Goal: Navigation & Orientation: Find specific page/section

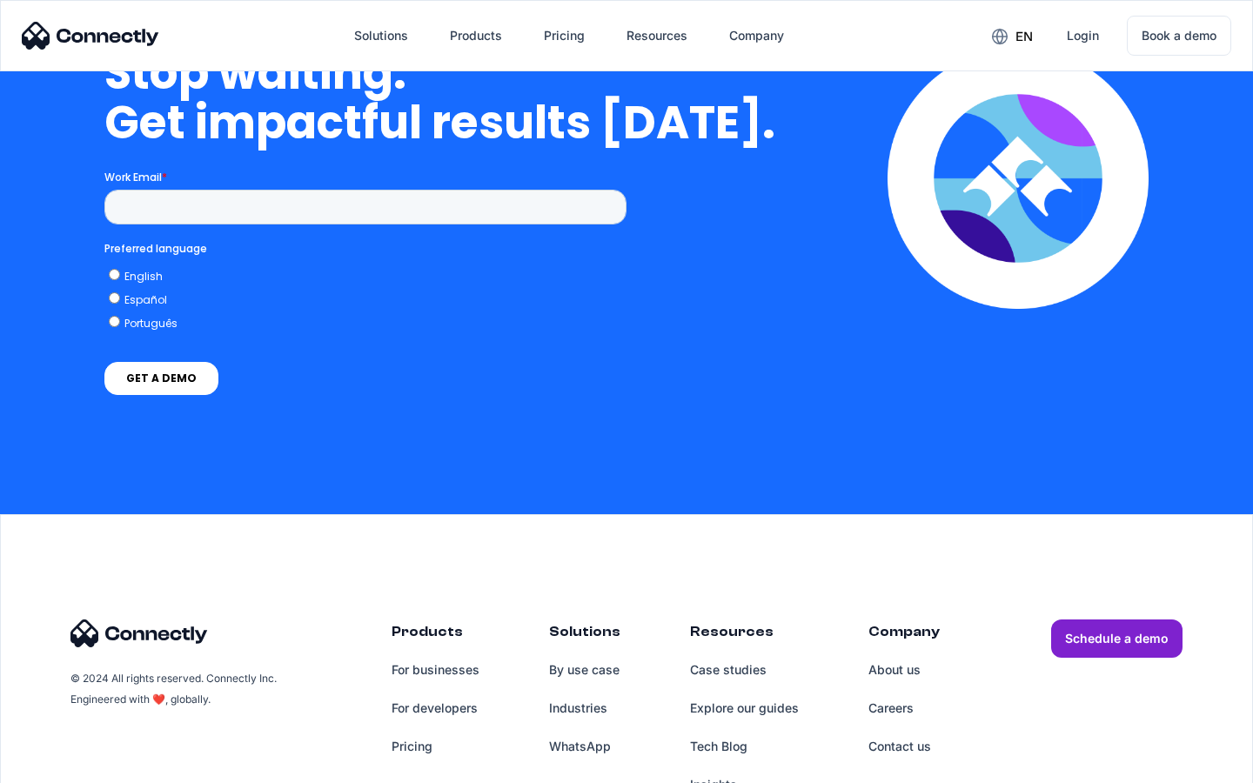
scroll to position [5060, 0]
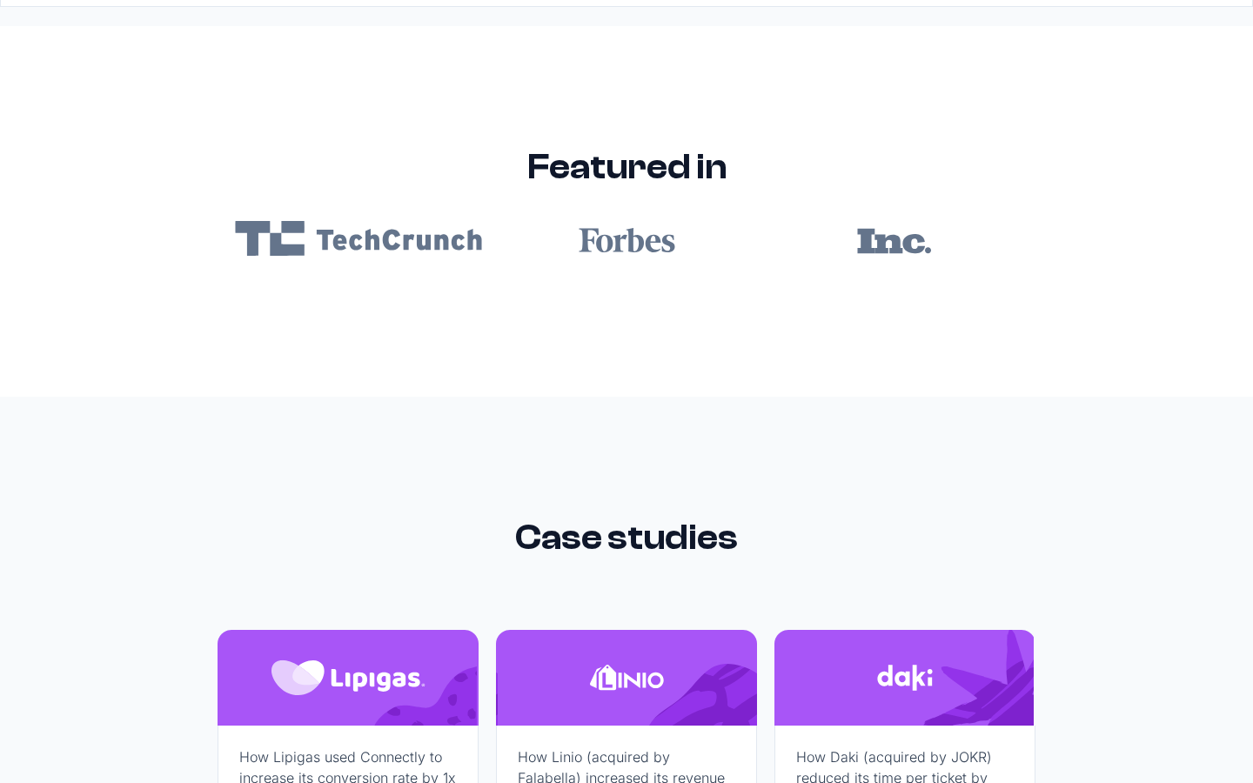
scroll to position [10423, 0]
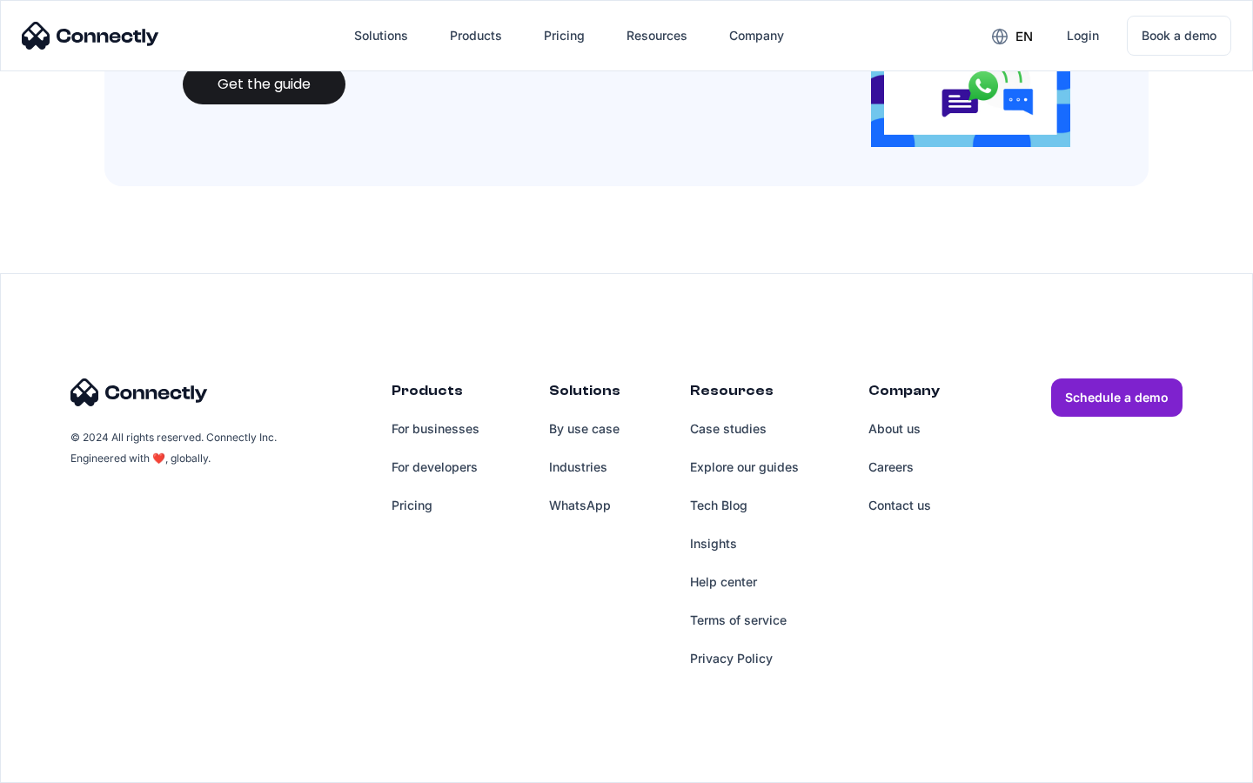
scroll to position [1892, 0]
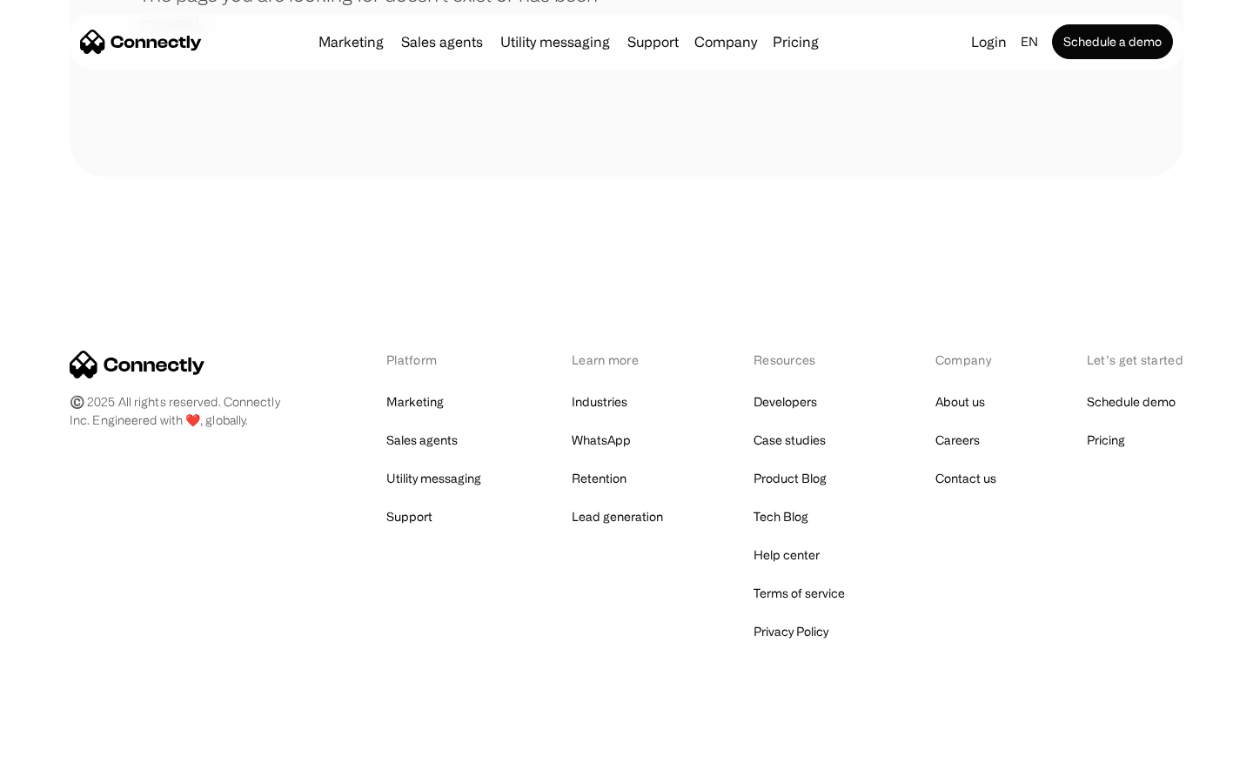
scroll to position [318, 0]
